Goal: Use online tool/utility: Utilize a website feature to perform a specific function

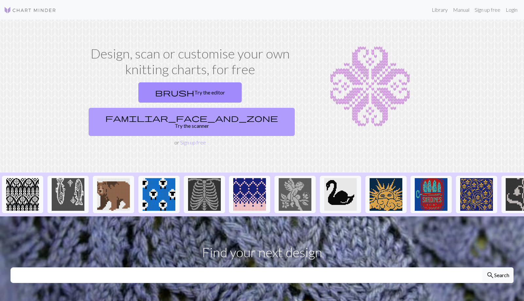
click at [249, 108] on link "familiar_face_and_zone Try the scanner" at bounding box center [192, 122] width 206 height 28
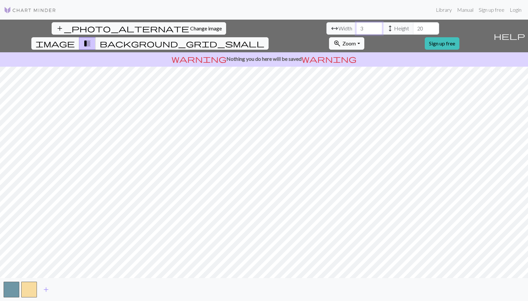
click at [356, 30] on input "3" at bounding box center [369, 28] width 26 height 12
type input "32"
click at [413, 28] on input "20" at bounding box center [426, 28] width 26 height 12
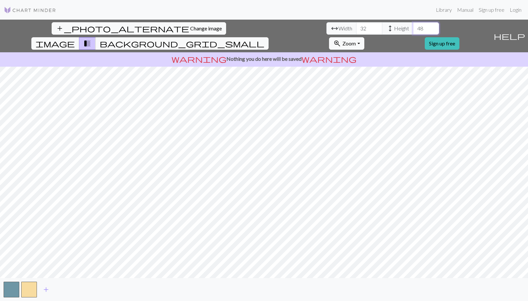
type input "4"
click at [341, 39] on span "zoom_in" at bounding box center [337, 43] width 8 height 9
click at [381, 63] on button "Fit width" at bounding box center [355, 68] width 52 height 10
click at [356, 40] on span "Zoom" at bounding box center [349, 43] width 13 height 6
click at [381, 74] on button "Fit height" at bounding box center [355, 79] width 52 height 10
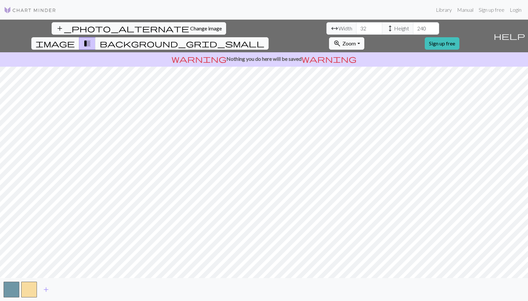
click at [264, 39] on span "background_grid_small" at bounding box center [182, 43] width 165 height 9
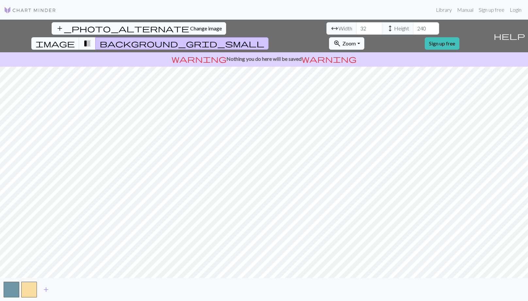
click at [91, 39] on span "transition_fade" at bounding box center [87, 43] width 8 height 9
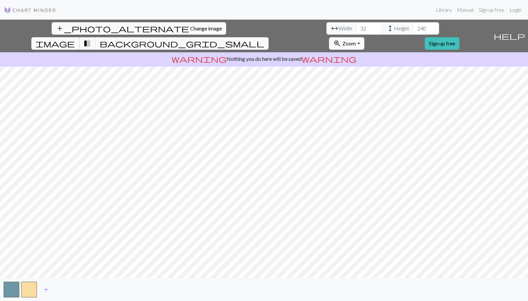
click at [75, 39] on span "image" at bounding box center [55, 43] width 39 height 9
click at [91, 39] on span "transition_fade" at bounding box center [87, 43] width 8 height 9
click at [46, 289] on span "add" at bounding box center [46, 289] width 8 height 9
click at [64, 289] on span "add" at bounding box center [64, 289] width 8 height 9
click at [81, 290] on span "add" at bounding box center [81, 289] width 8 height 9
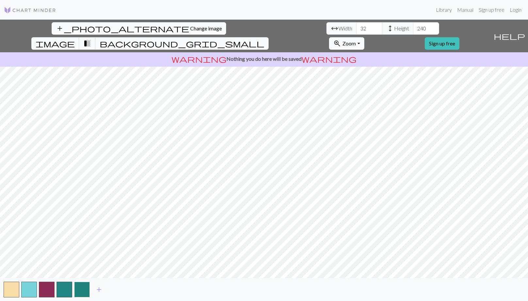
click at [83, 289] on button "button" at bounding box center [82, 290] width 16 height 16
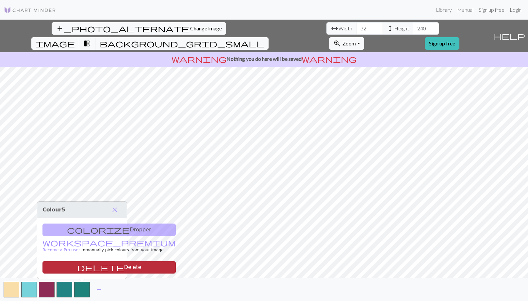
click at [81, 266] on button "delete Delete" at bounding box center [108, 267] width 133 height 12
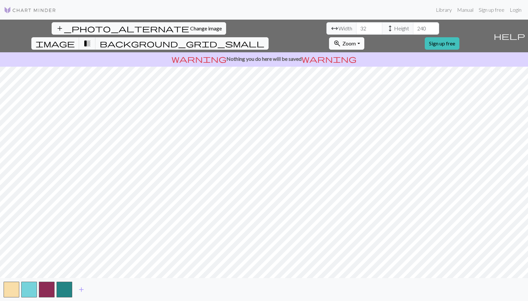
click at [341, 39] on span "zoom_in" at bounding box center [337, 43] width 8 height 9
click at [381, 110] on button "150%" at bounding box center [355, 115] width 52 height 10
click at [356, 40] on span "Zoom" at bounding box center [349, 43] width 13 height 6
click at [381, 121] on button "200%" at bounding box center [355, 126] width 52 height 10
click at [364, 37] on button "zoom_in Zoom Zoom" at bounding box center [346, 43] width 35 height 12
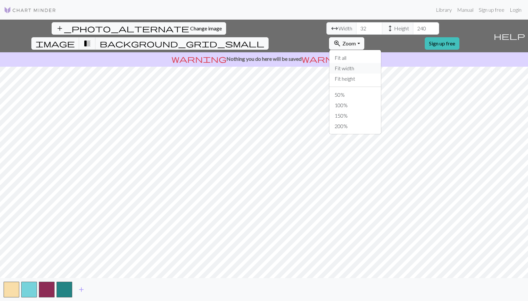
click at [381, 63] on button "Fit width" at bounding box center [355, 68] width 52 height 10
click at [413, 29] on input "240" at bounding box center [426, 28] width 26 height 12
type input "160"
click at [364, 37] on button "zoom_in Zoom Zoom" at bounding box center [346, 43] width 35 height 12
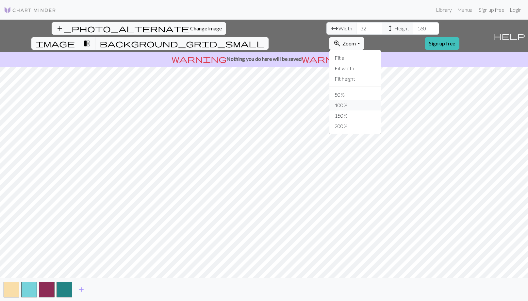
click at [380, 100] on button "100%" at bounding box center [355, 105] width 52 height 10
click at [356, 40] on span "Zoom" at bounding box center [349, 43] width 13 height 6
click at [381, 100] on button "100%" at bounding box center [355, 105] width 52 height 10
click at [521, 31] on span "help" at bounding box center [509, 35] width 31 height 9
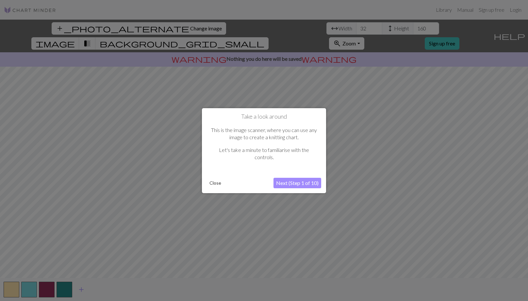
click at [288, 182] on button "Next (Step 1 of 10)" at bounding box center [298, 183] width 48 height 10
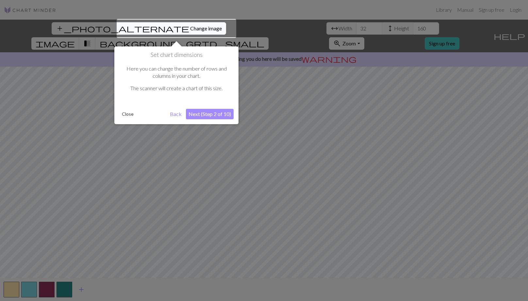
click at [218, 114] on button "Next (Step 2 of 10)" at bounding box center [210, 114] width 48 height 10
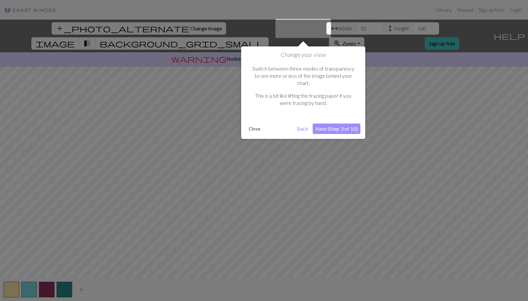
click at [343, 124] on button "Next (Step 3 of 10)" at bounding box center [337, 129] width 48 height 10
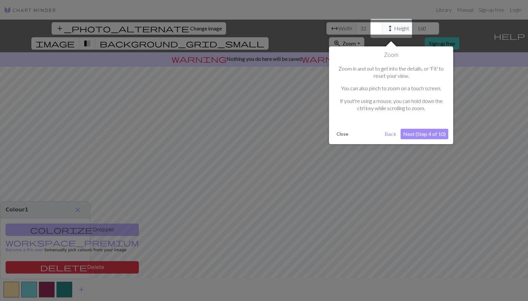
click at [433, 135] on button "Next (Step 4 of 10)" at bounding box center [425, 134] width 48 height 10
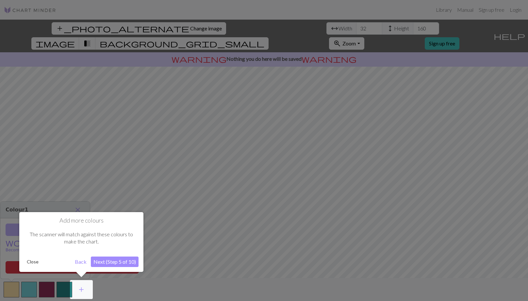
click at [123, 259] on button "Next (Step 5 of 10)" at bounding box center [115, 262] width 48 height 10
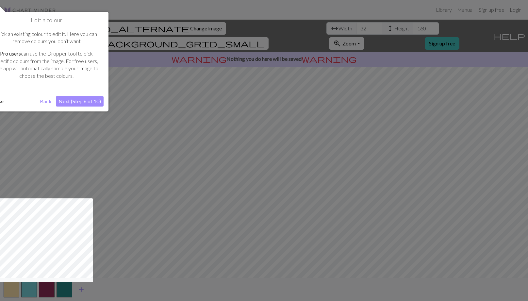
click at [88, 101] on button "Next (Step 6 of 10)" at bounding box center [80, 101] width 48 height 10
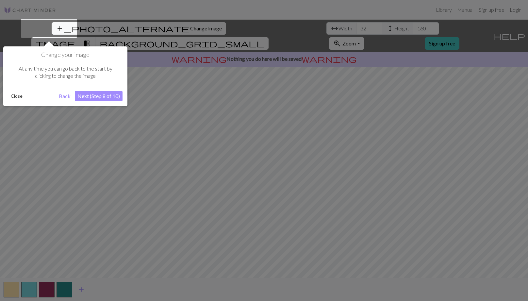
click at [88, 94] on button "Next (Step 8 of 10)" at bounding box center [99, 96] width 48 height 10
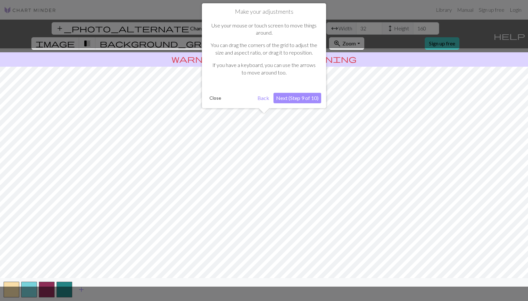
click at [296, 97] on button "Next (Step 9 of 10)" at bounding box center [298, 98] width 48 height 10
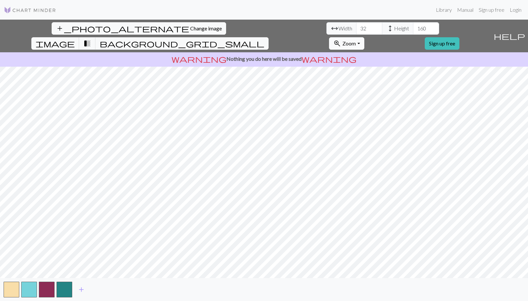
click at [364, 37] on button "zoom_in Zoom Zoom" at bounding box center [346, 43] width 35 height 12
click at [381, 121] on button "200%" at bounding box center [355, 126] width 52 height 10
